Goal: Information Seeking & Learning: Find specific fact

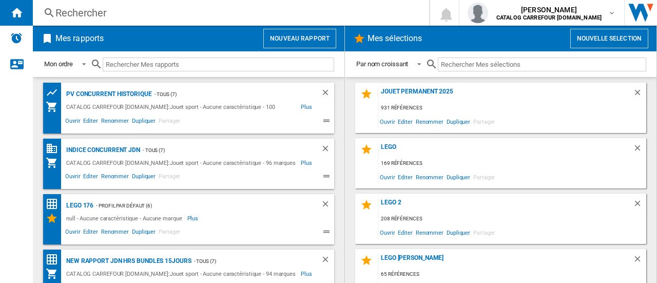
click at [93, 16] on div "Rechercher" at bounding box center [228, 13] width 347 height 14
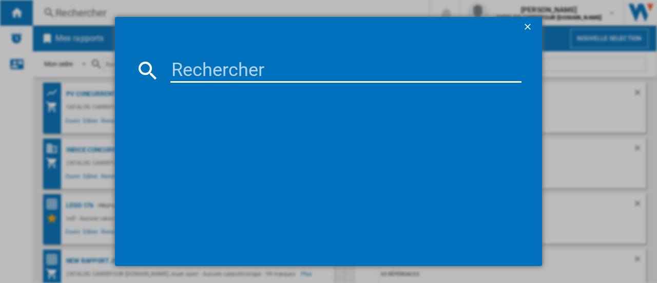
click at [189, 73] on input at bounding box center [345, 70] width 351 height 25
paste input "5702017817910"
type input "5702017817910"
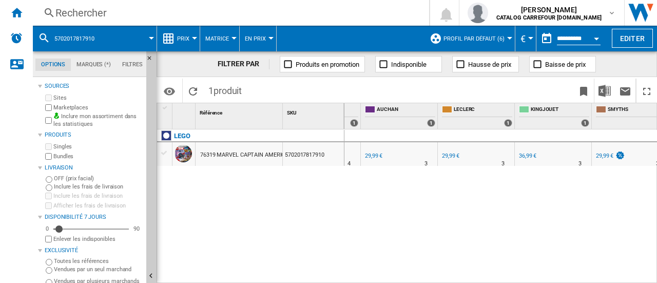
click at [376, 157] on div "29,99 €" at bounding box center [373, 155] width 17 height 7
click at [528, 222] on div "AMAZON : FR AMAZON -1.0 % 29,99 € % N/A 4 AMAZON : FR AMAZON -1.0 % -1 € % N/A" at bounding box center [500, 206] width 313 height 155
click at [602, 156] on div "29,99 €" at bounding box center [604, 155] width 17 height 7
